Goal: Transaction & Acquisition: Obtain resource

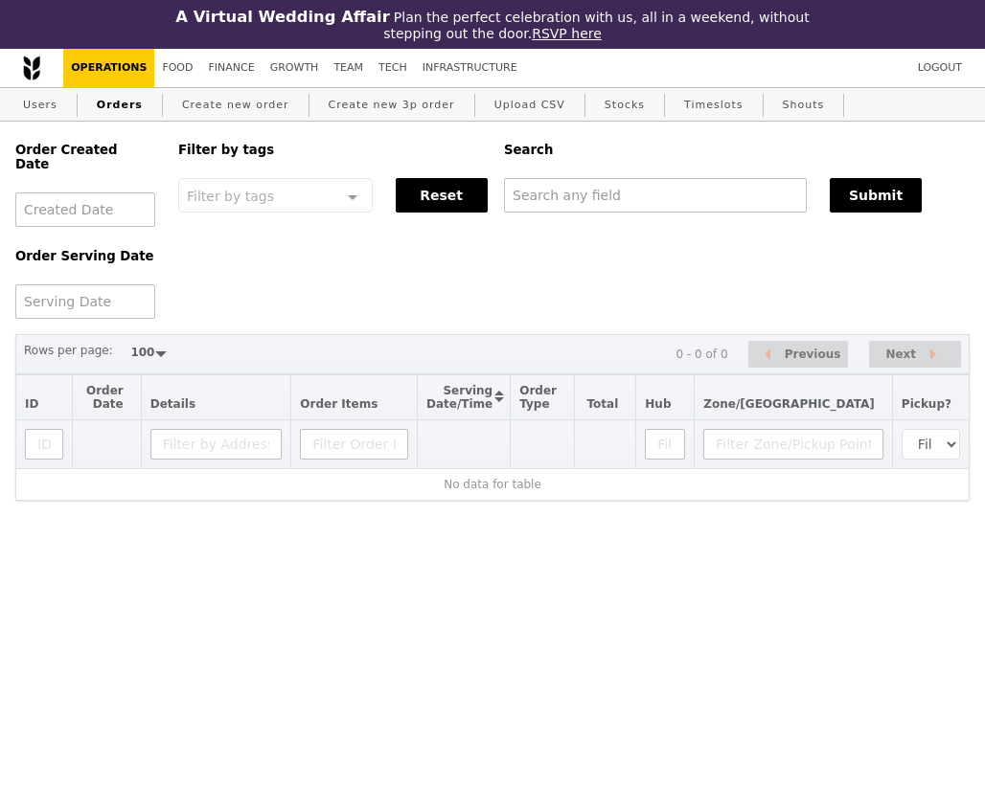
select select "100"
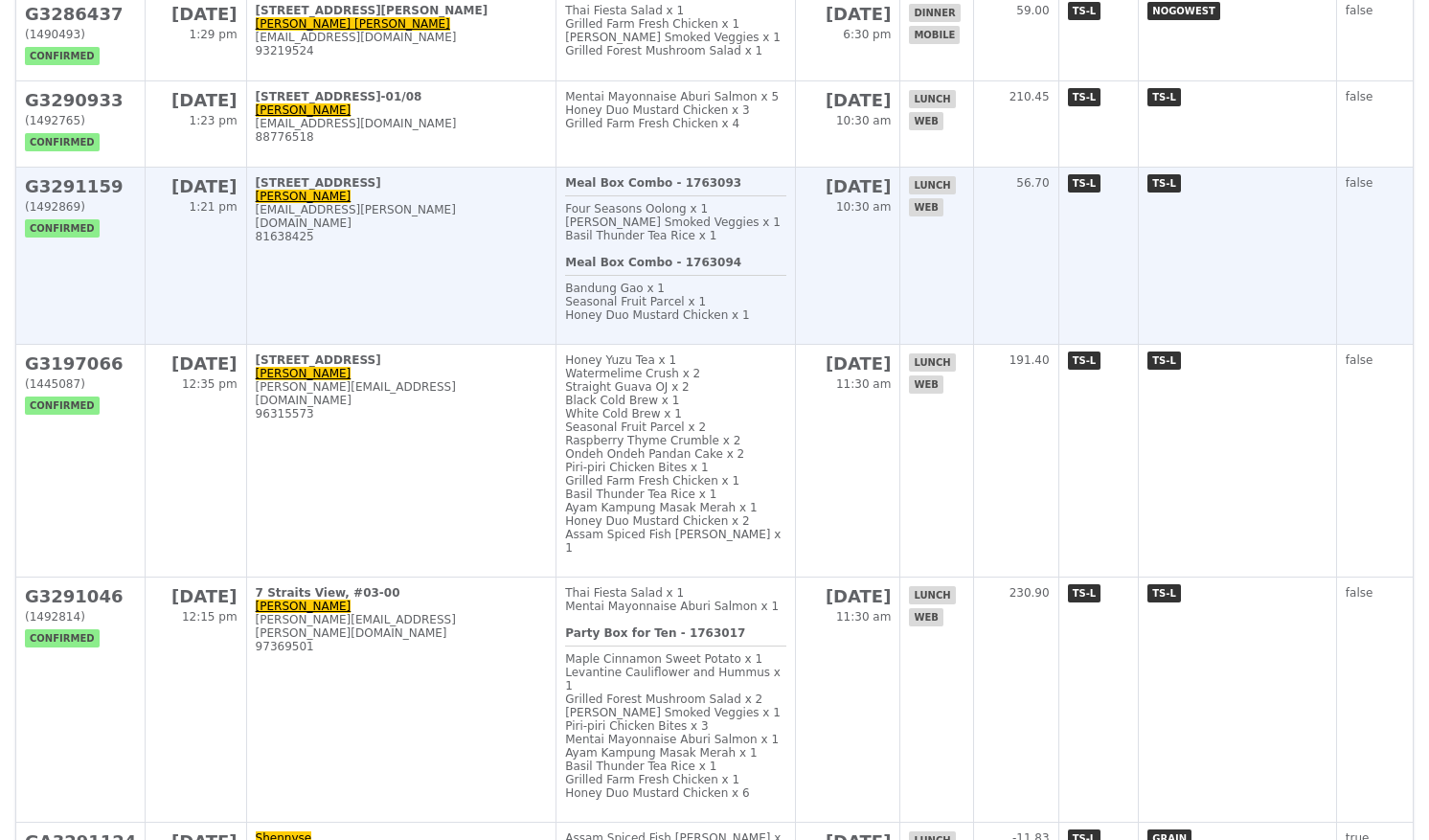
scroll to position [4789, 0]
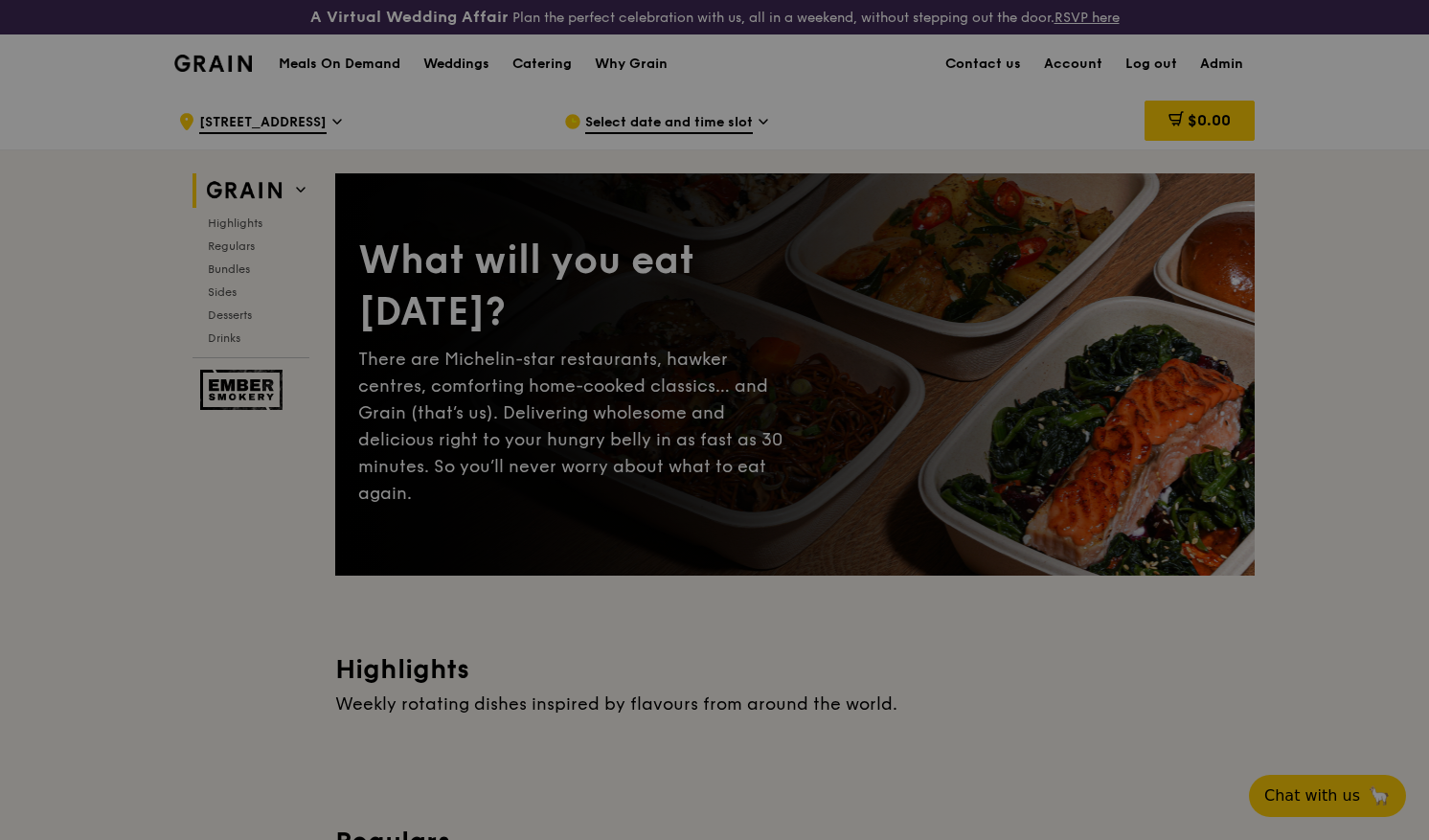
click at [534, 66] on div at bounding box center [714, 420] width 1429 height 840
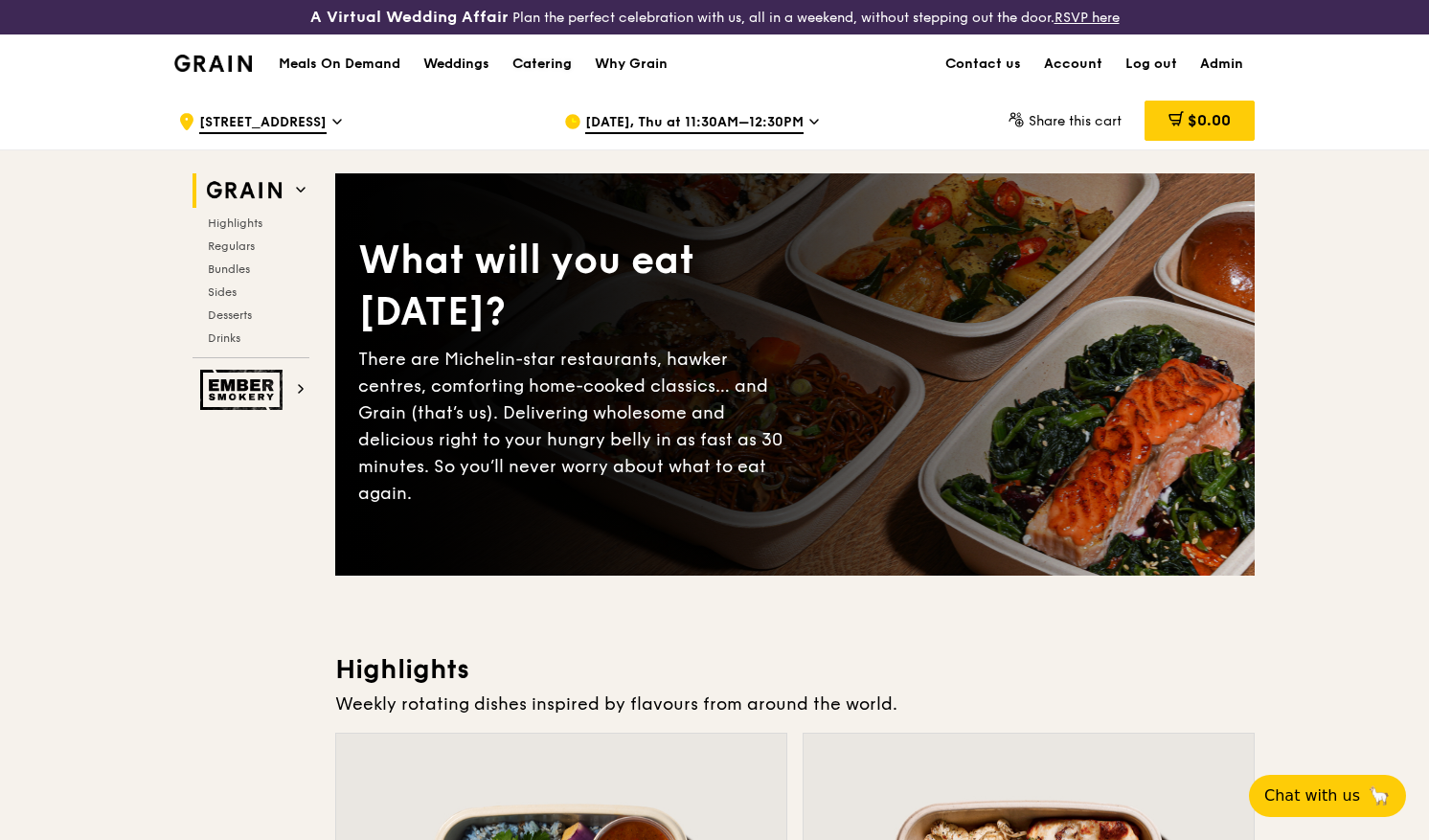
click at [538, 61] on div "Catering" at bounding box center [541, 63] width 59 height 57
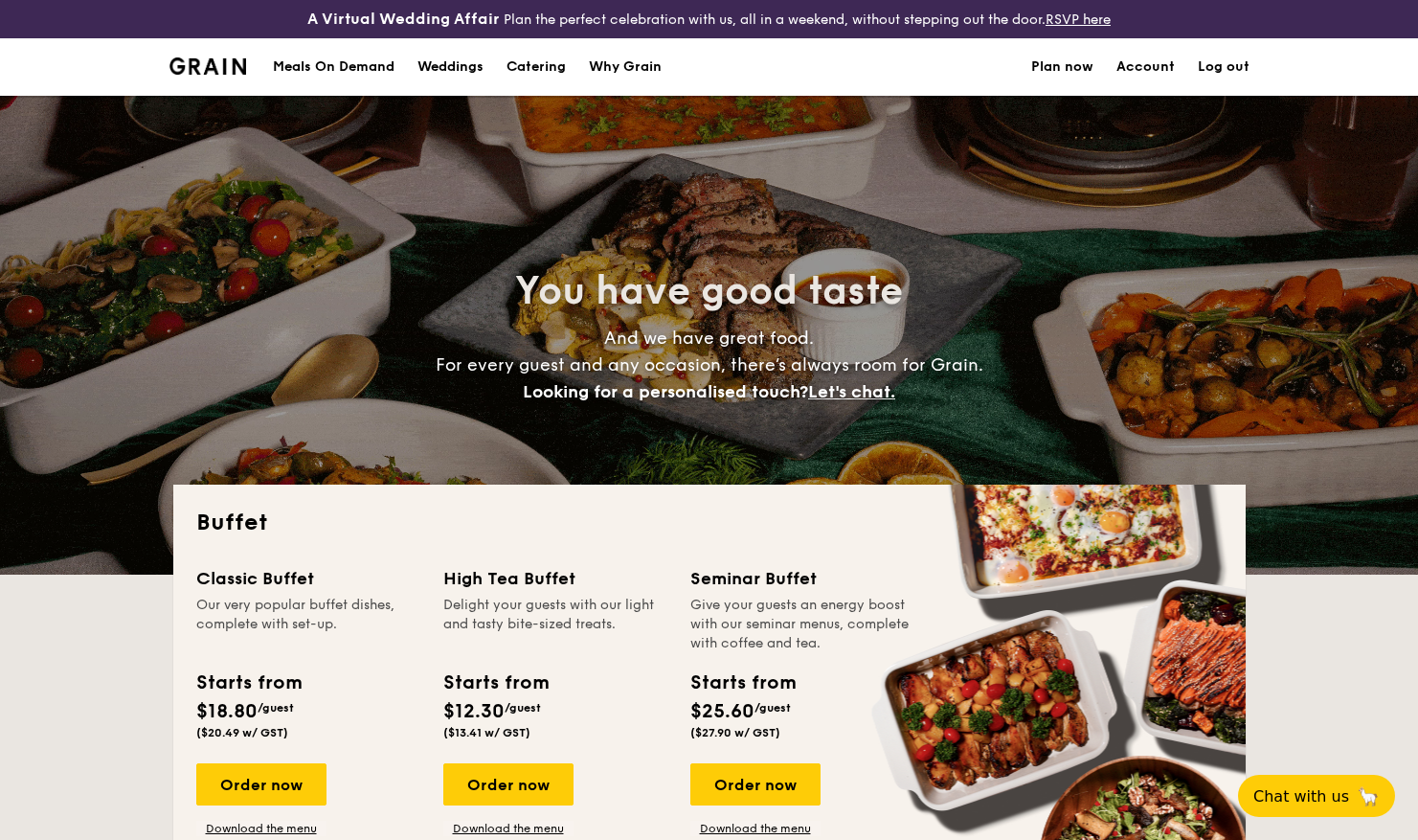
select select
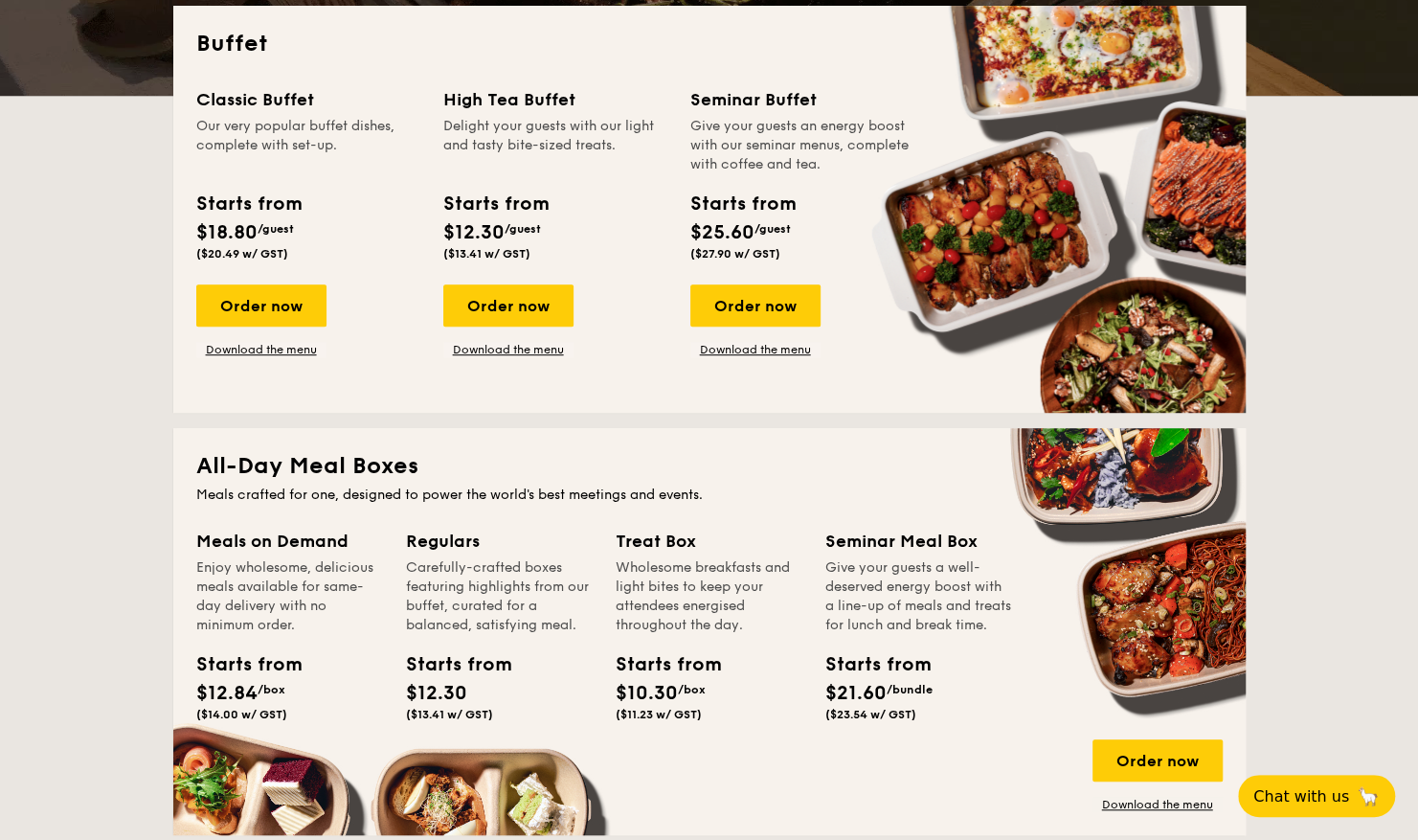
scroll to position [383, 0]
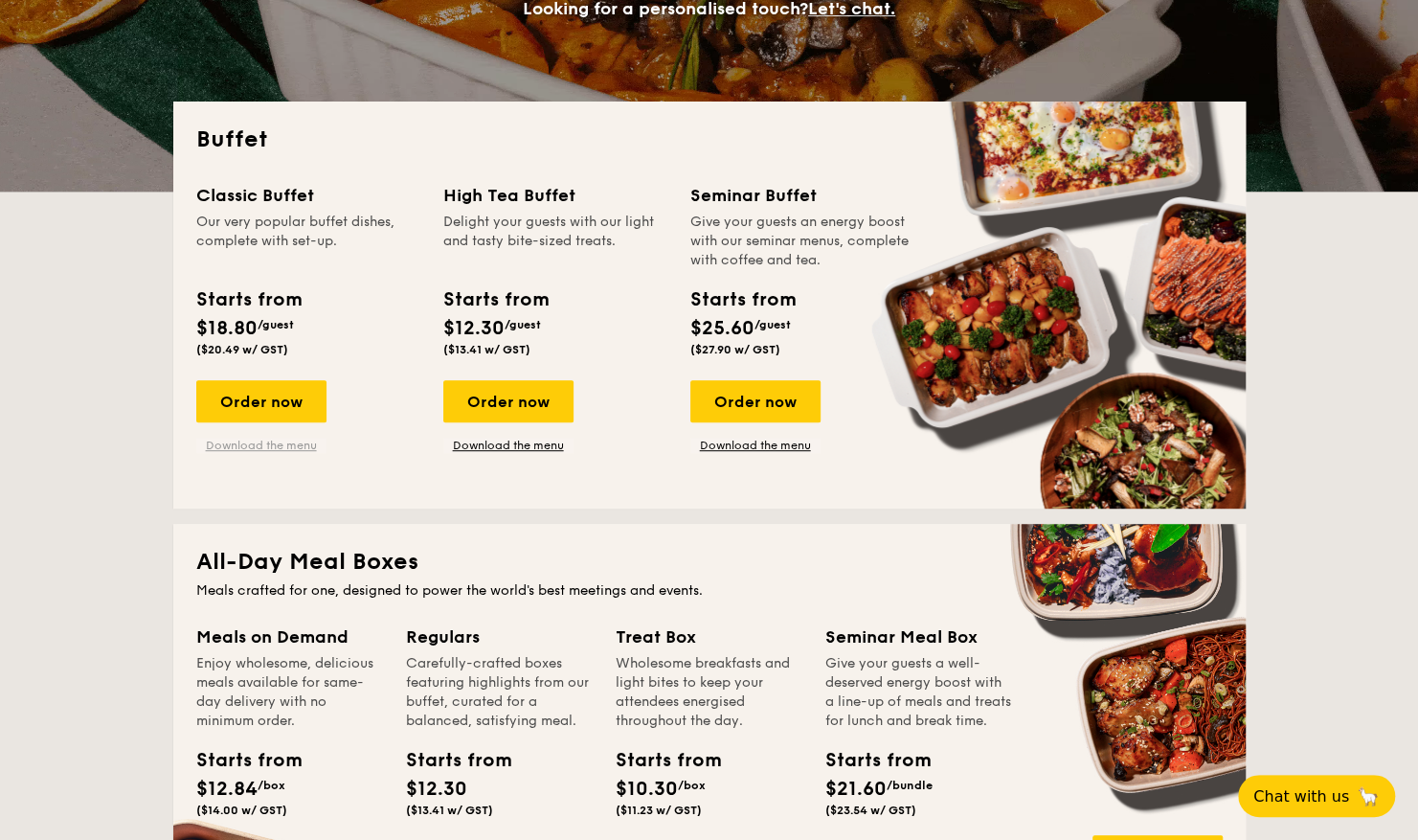
click at [276, 446] on link "Download the menu" at bounding box center [261, 445] width 130 height 15
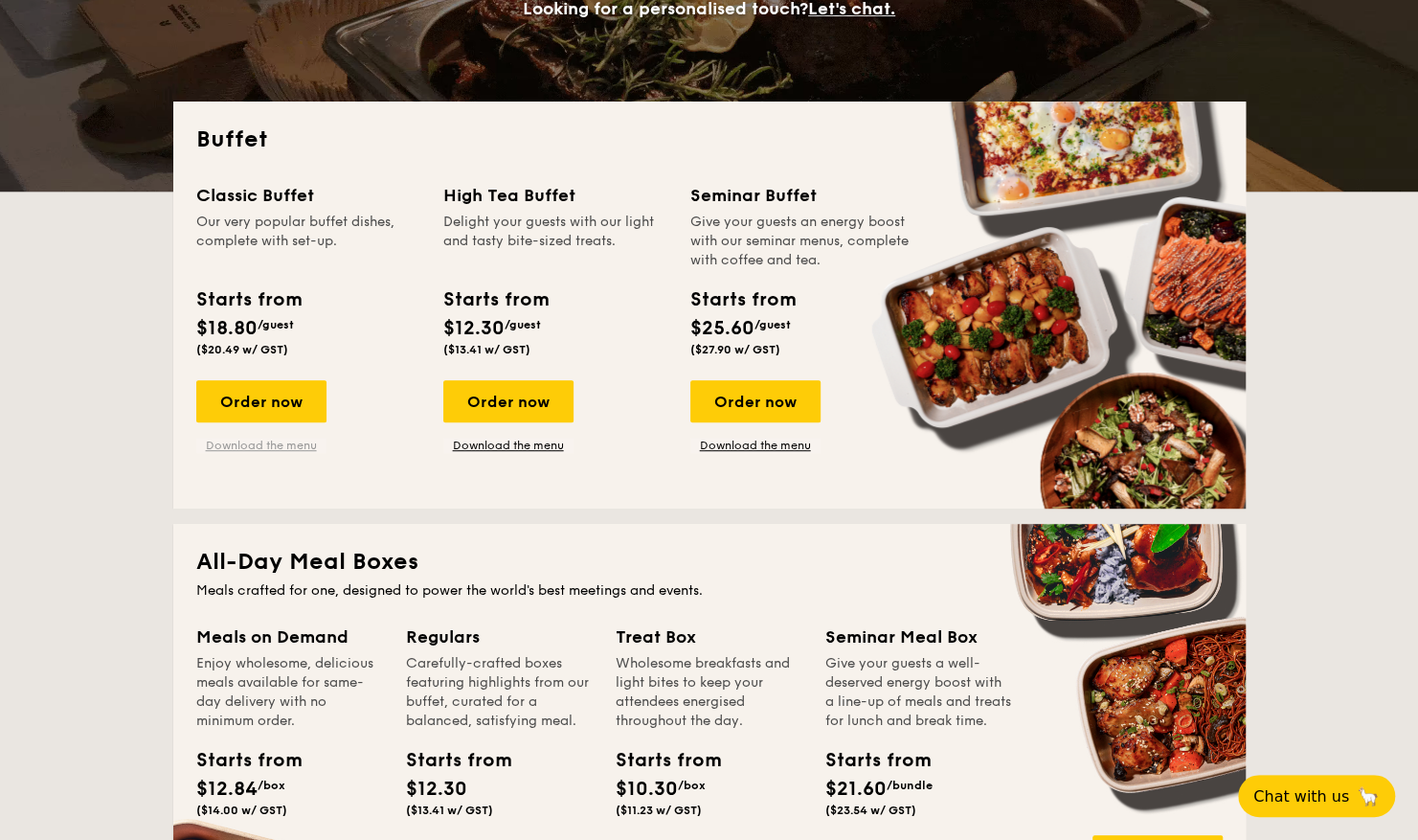
click at [295, 442] on link "Download the menu" at bounding box center [261, 445] width 130 height 15
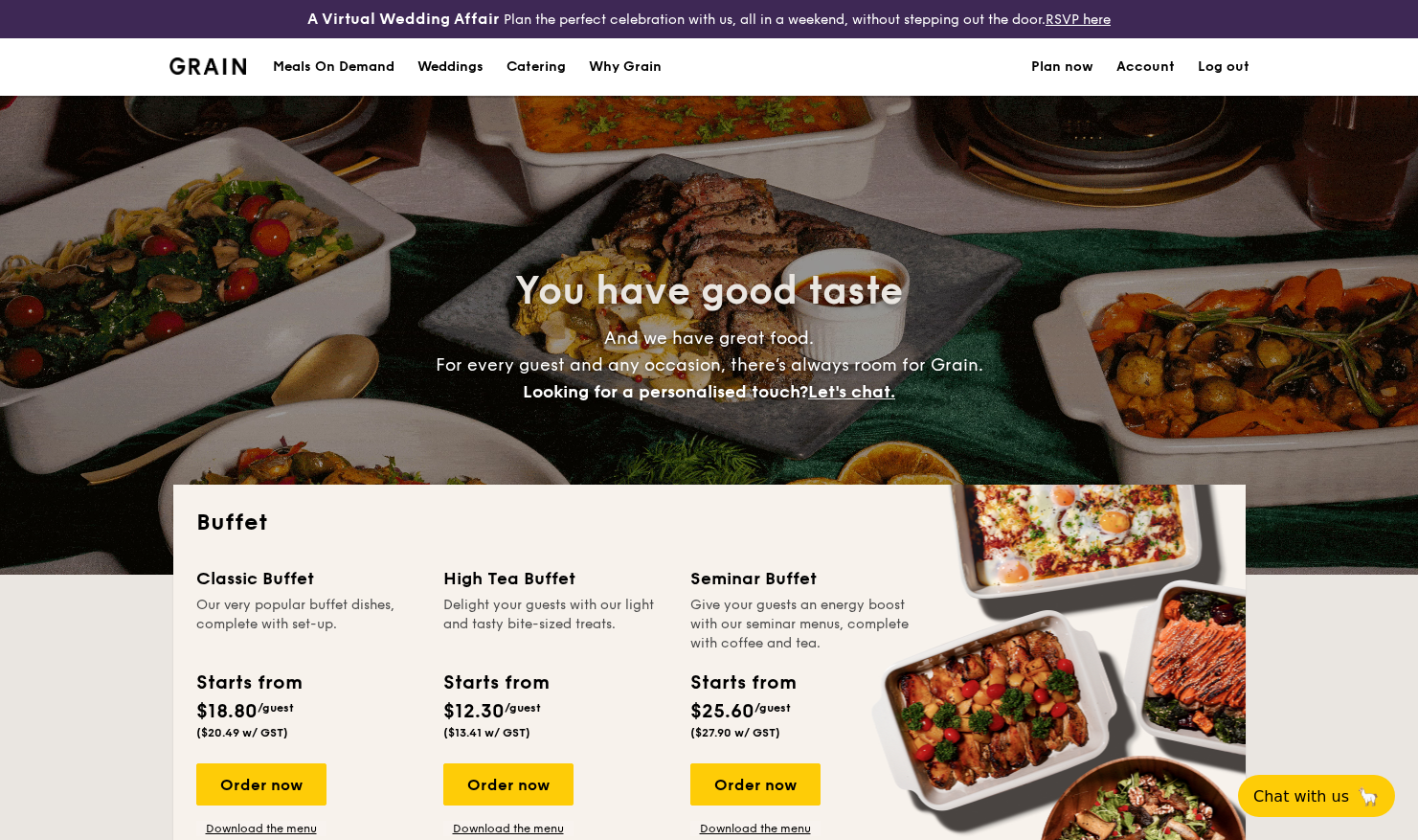
select select
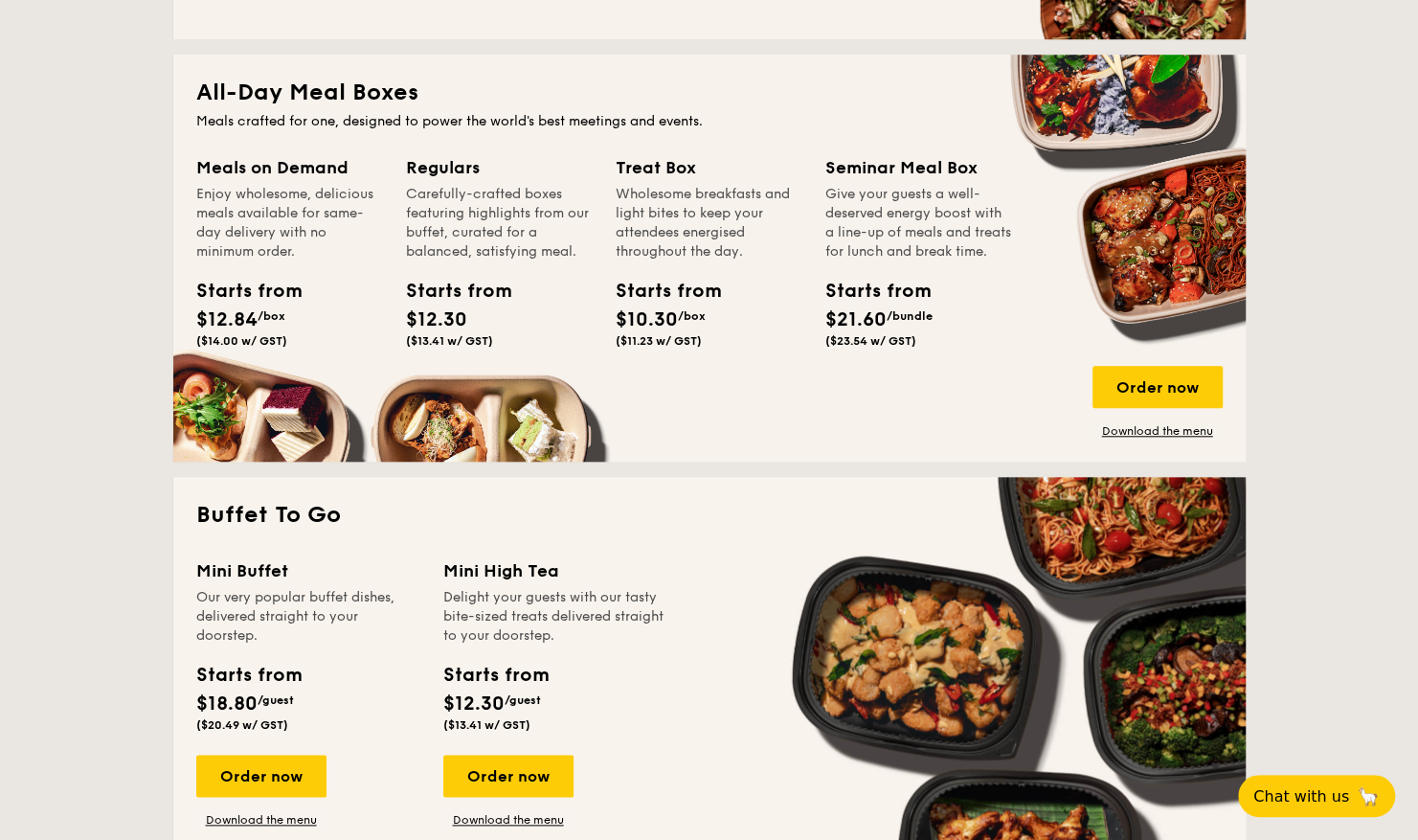
scroll to position [862, 0]
